Goal: Navigation & Orientation: Go to known website

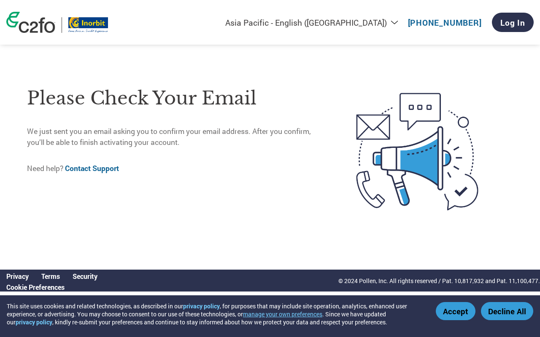
select select "en-IN"
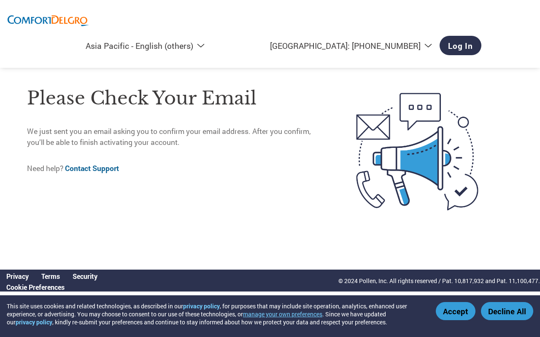
select select "en-AP"
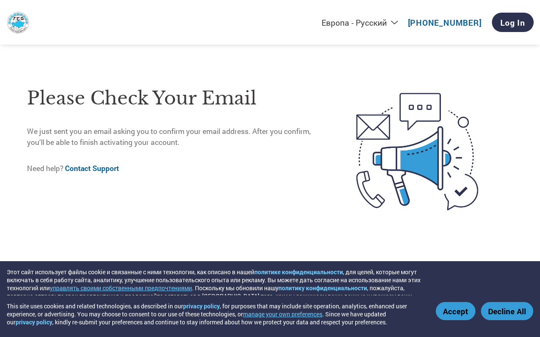
select select "ru-RU"
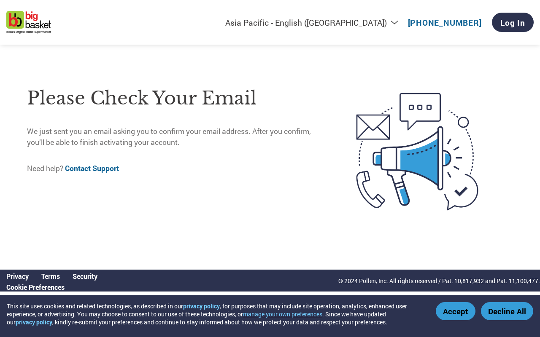
select select "en-IN"
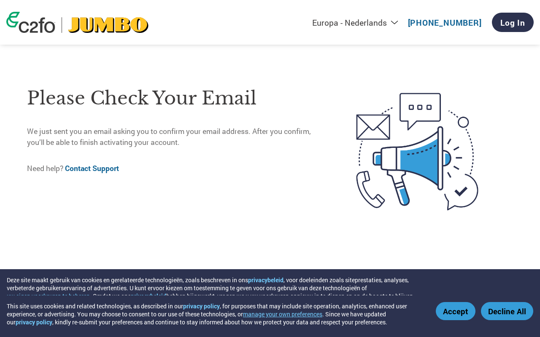
select select "nl"
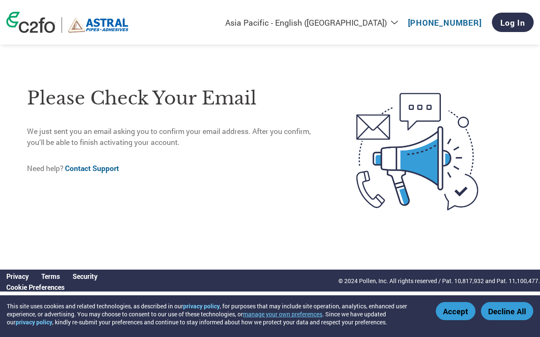
select select "en-IN"
